Goal: Ask a question: Seek information or help from site administrators or community

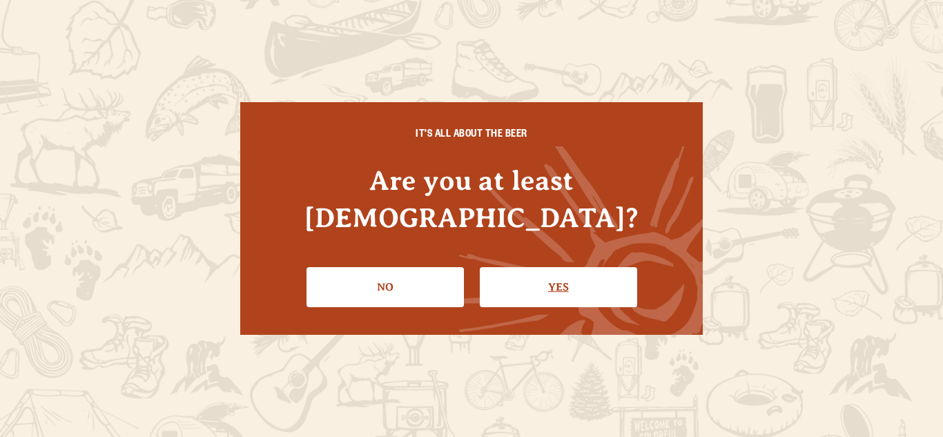
click at [560, 268] on link "Yes" at bounding box center [558, 287] width 157 height 40
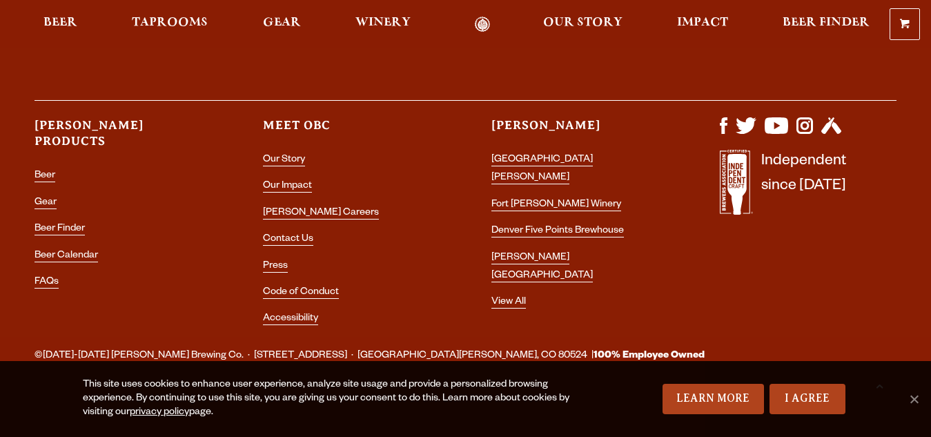
scroll to position [4087, 0]
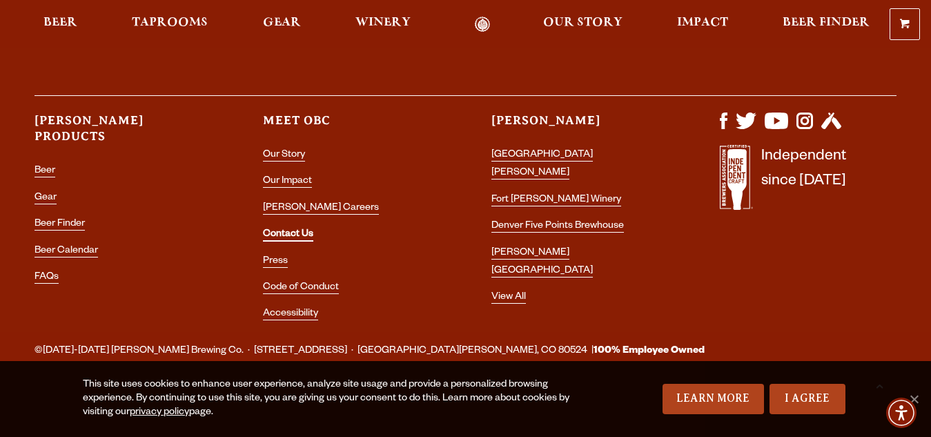
click at [279, 236] on link "Contact Us" at bounding box center [288, 235] width 50 height 12
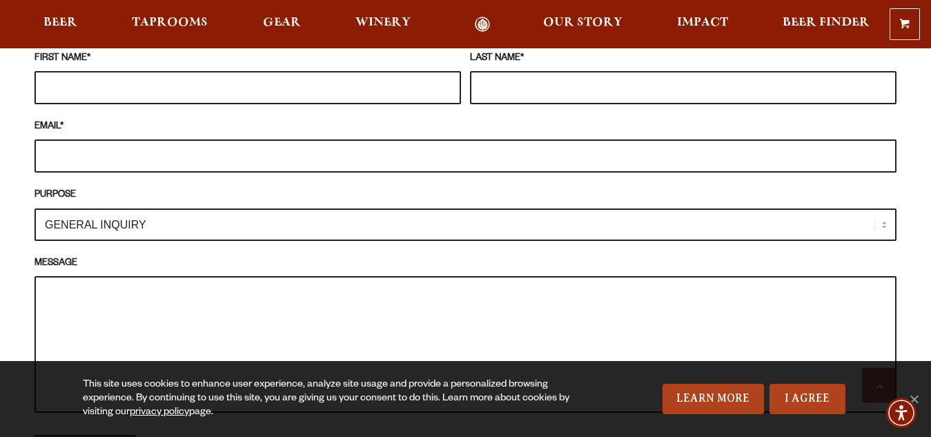
scroll to position [1242, 0]
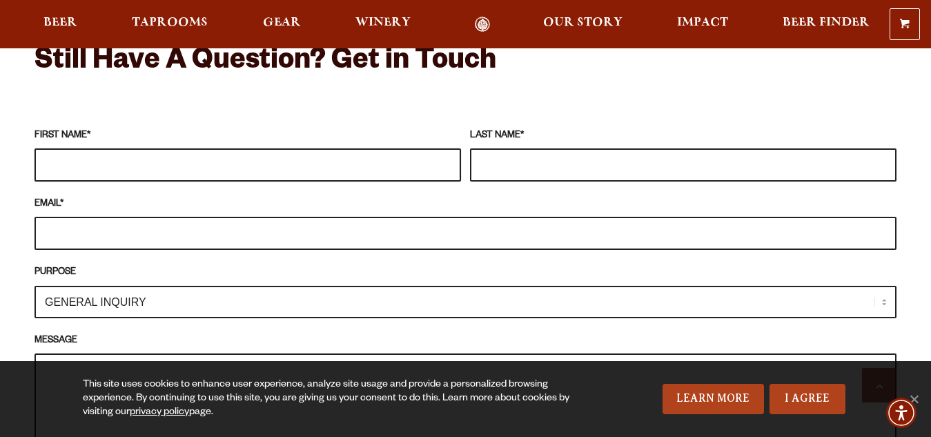
click at [97, 148] on input "FIRST NAME *" at bounding box center [248, 164] width 427 height 33
type input "Ben"
type input "Johnson"
type input "ben.johnson2020211@gmail.com"
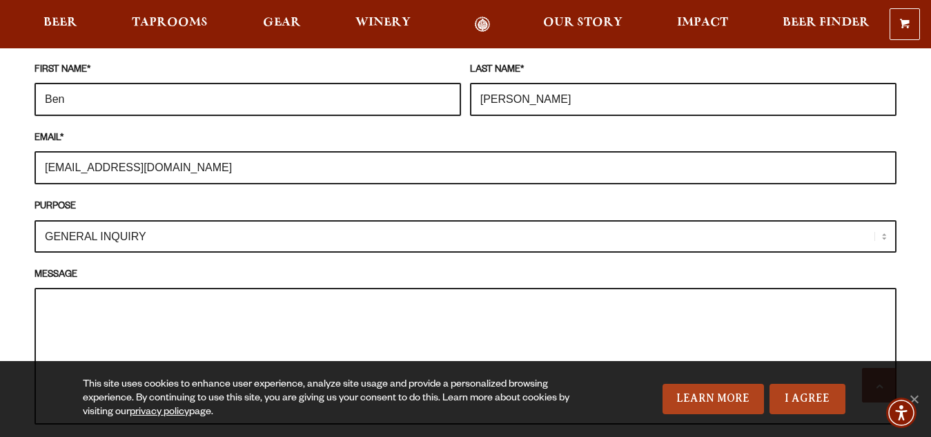
scroll to position [1380, 0]
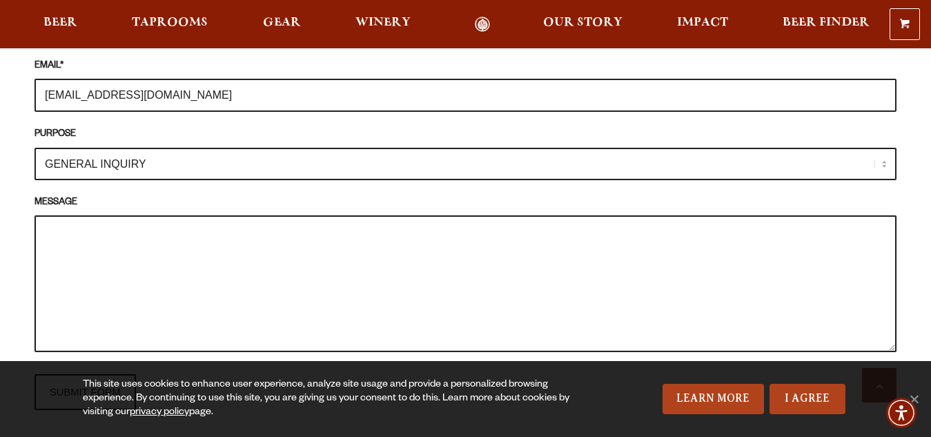
click at [193, 222] on textarea "MESSAGE" at bounding box center [466, 283] width 862 height 137
paste textarea "Do you sell Brew Beer Kegs if yes email me with the models for me to select and…"
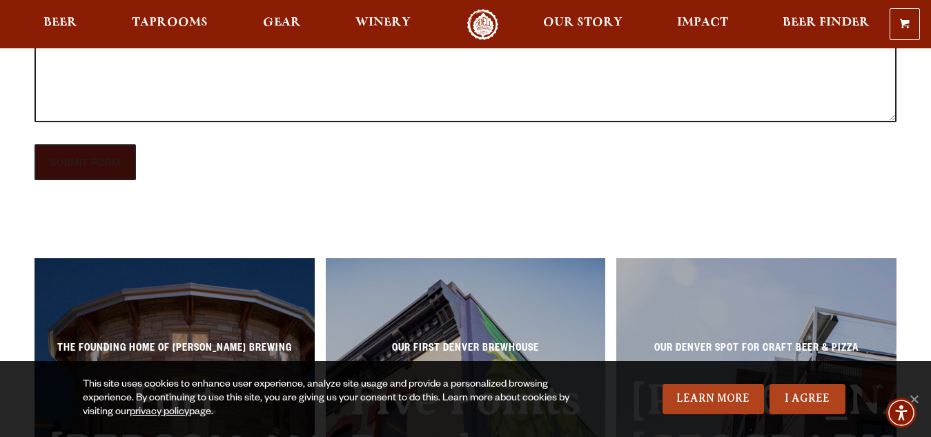
scroll to position [1614, 0]
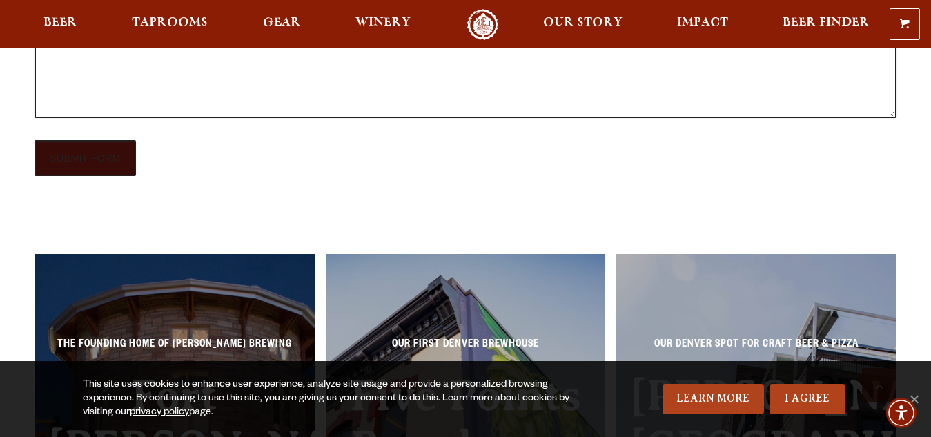
type textarea "Do you sell Brew Beer Kegs if yes email me with the models for me to select and…"
click at [69, 140] on input "SUBMIT FORM" at bounding box center [85, 158] width 101 height 36
type input "Sending"
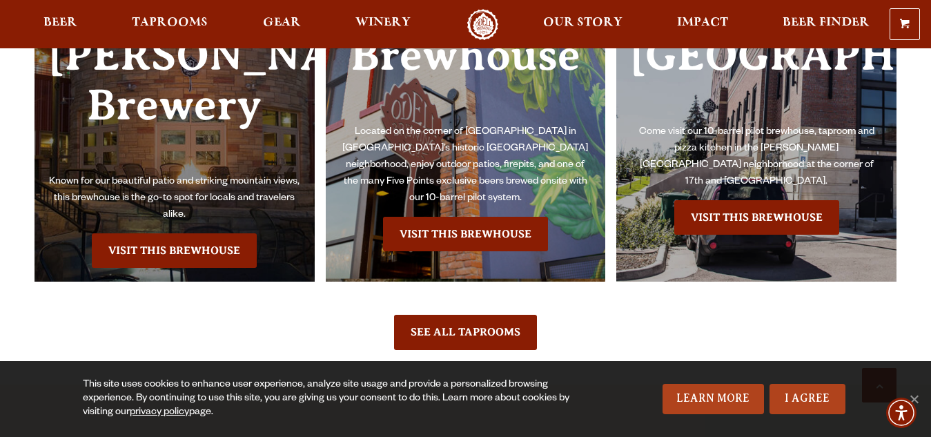
scroll to position [1166, 0]
